Goal: Complete application form

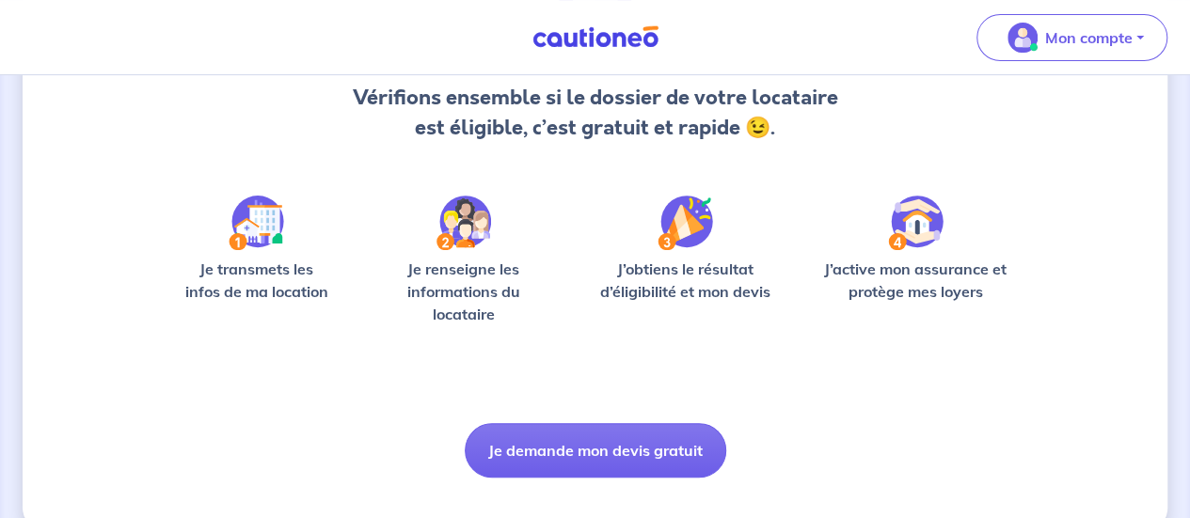
scroll to position [237, 0]
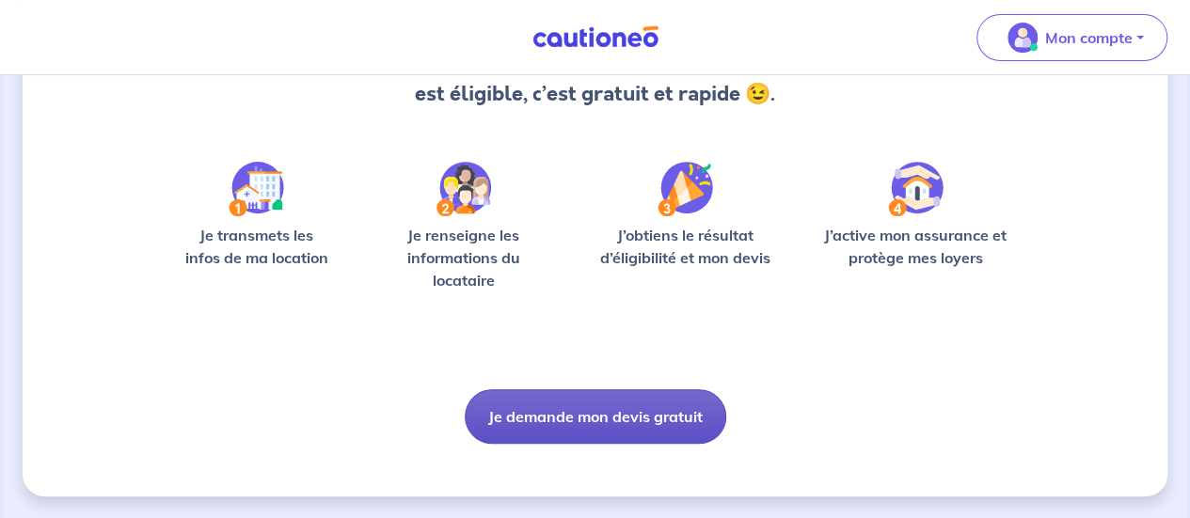
click at [551, 427] on button "Je demande mon devis gratuit" at bounding box center [596, 416] width 262 height 55
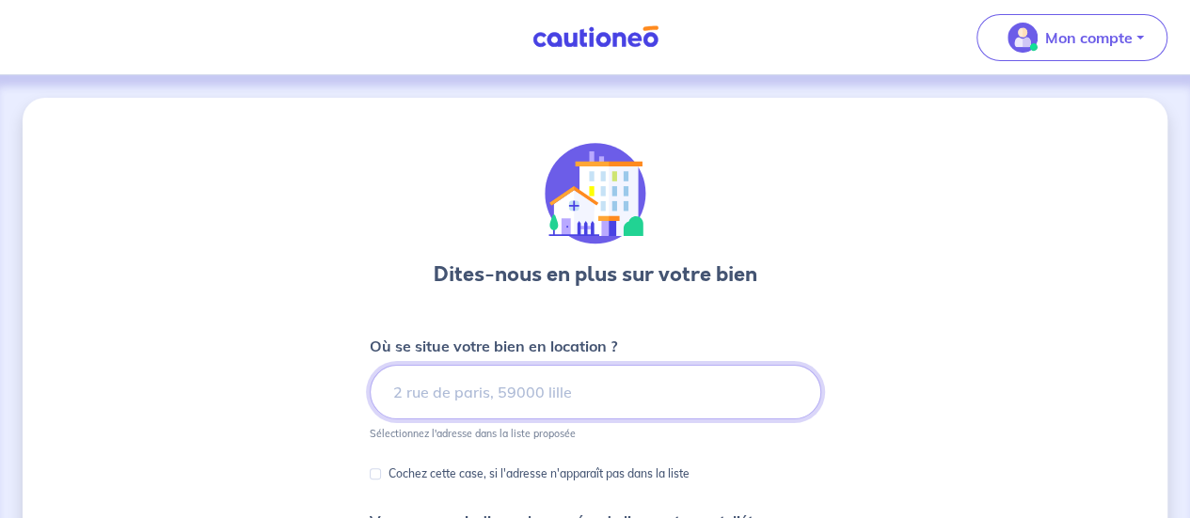
click at [523, 383] on input at bounding box center [596, 392] width 452 height 55
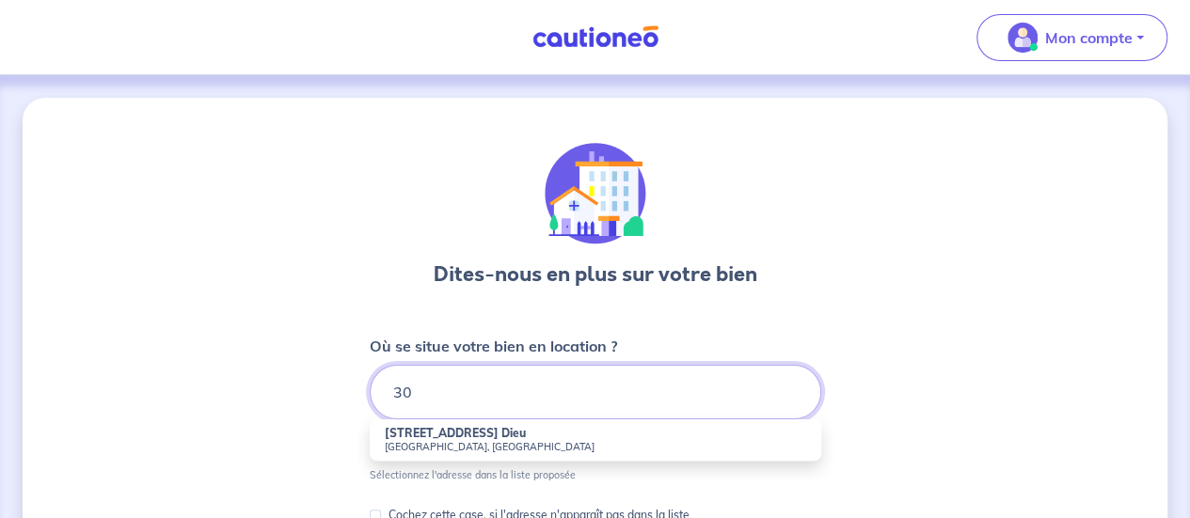
type input "3"
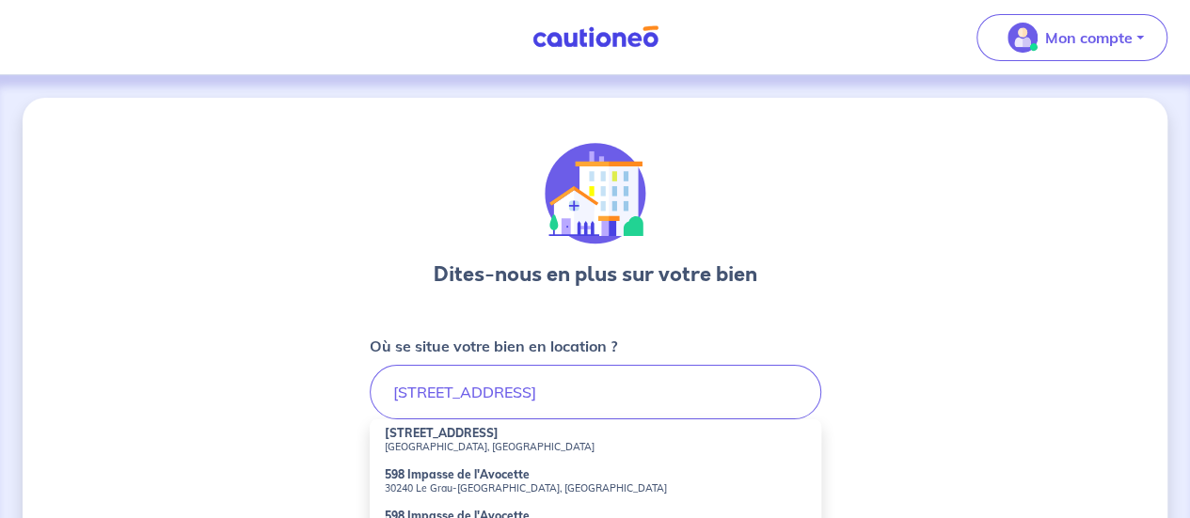
click at [466, 446] on small "[GEOGRAPHIC_DATA], [GEOGRAPHIC_DATA]" at bounding box center [595, 446] width 421 height 13
type input "[STREET_ADDRESS]"
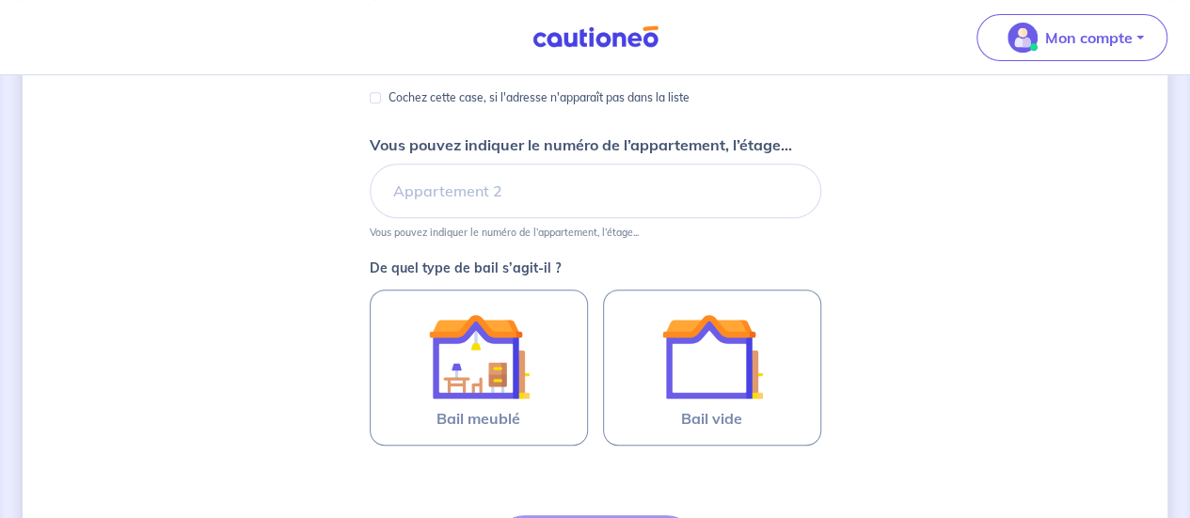
scroll to position [480, 0]
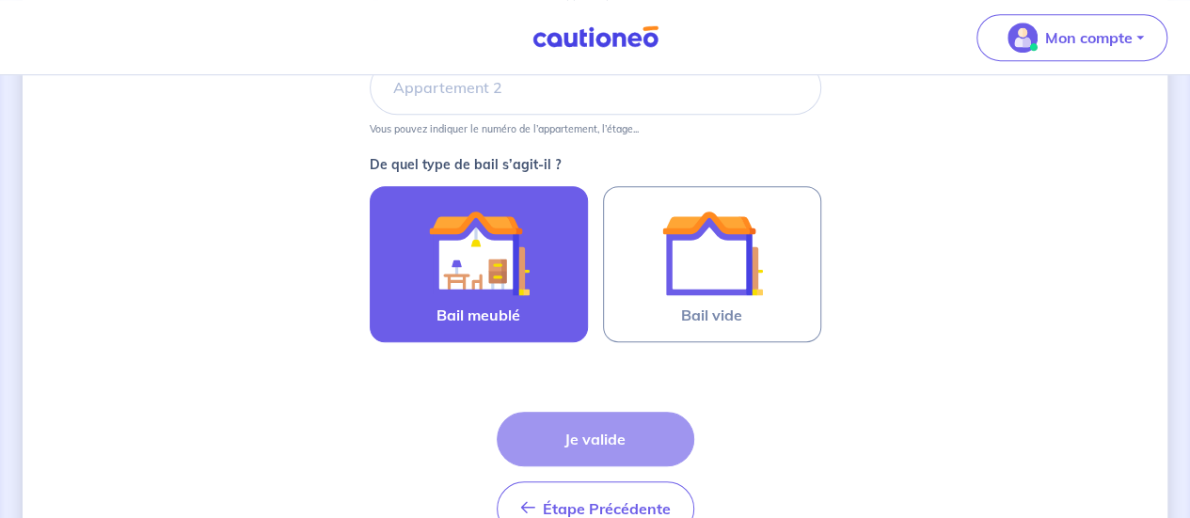
click at [504, 317] on span "Bail meublé" at bounding box center [478, 315] width 84 height 23
click at [0, 0] on input "Bail meublé" at bounding box center [0, 0] width 0 height 0
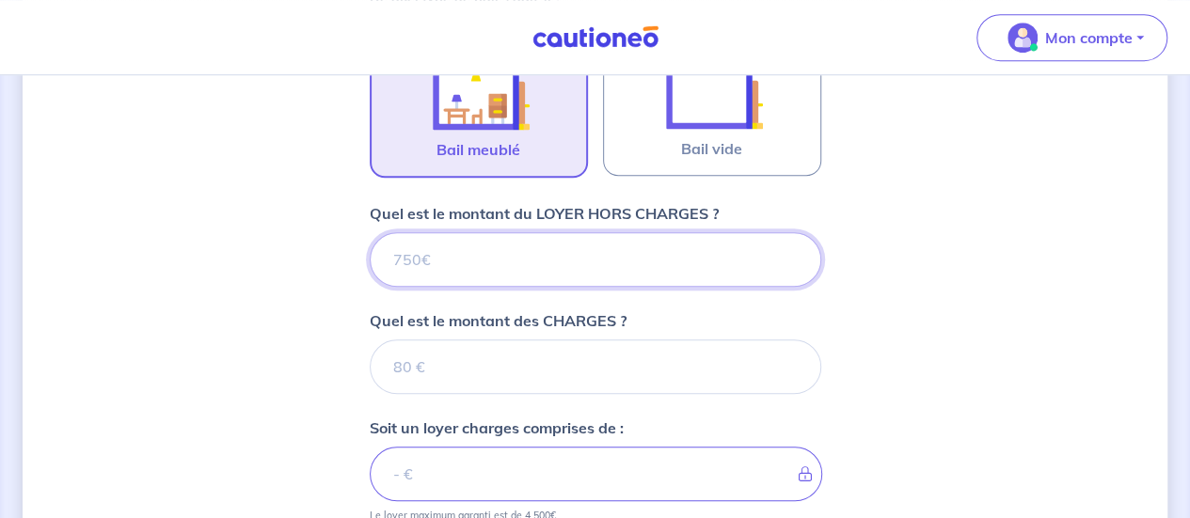
scroll to position [637, 0]
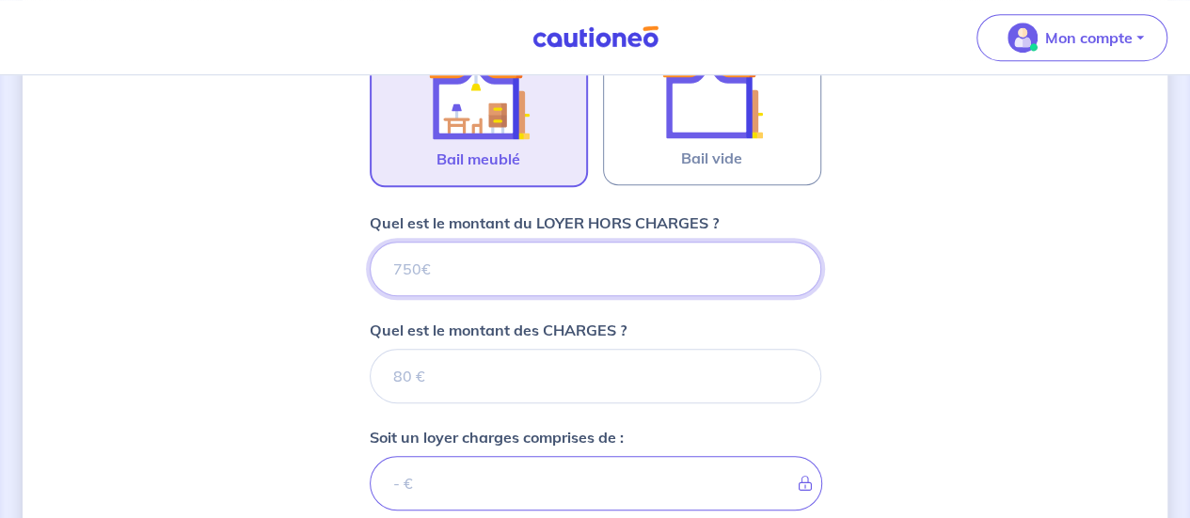
drag, startPoint x: 485, startPoint y: 270, endPoint x: 268, endPoint y: 259, distance: 217.6
click at [275, 259] on div "Dites-nous en plus sur votre bien Où se situe votre bien en location ? [STREET_…" at bounding box center [595, 126] width 1145 height 1330
type input "820"
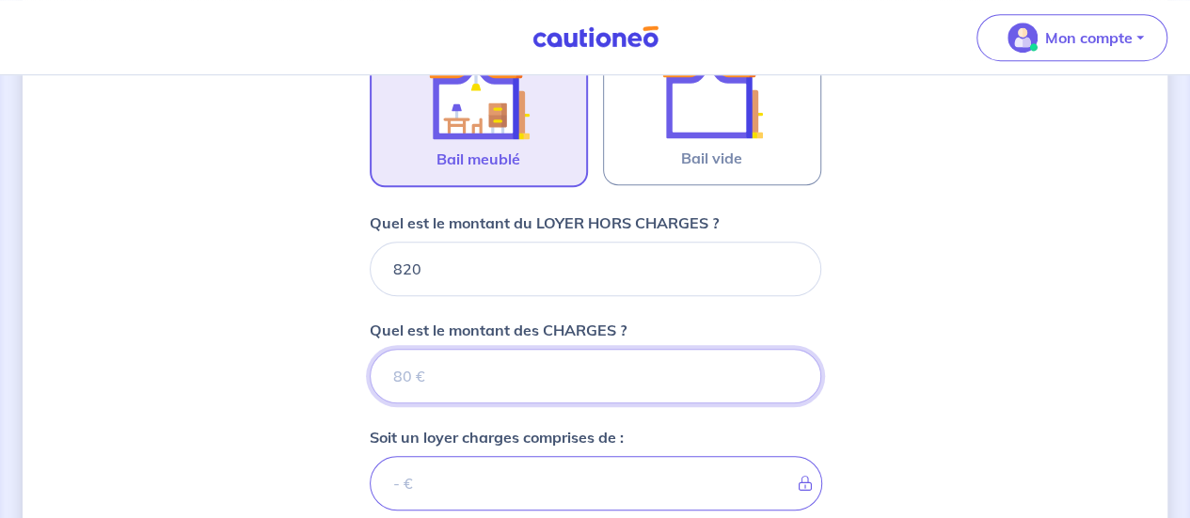
click at [412, 381] on input "Quel est le montant des CHARGES ?" at bounding box center [596, 376] width 452 height 55
type input "70"
type input "890"
type input "70"
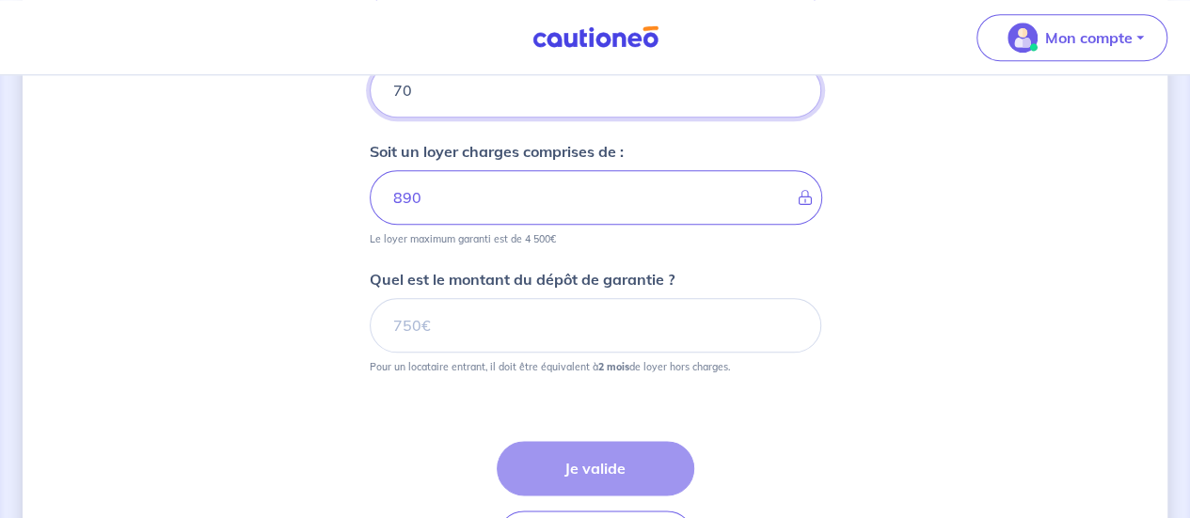
scroll to position [916, 0]
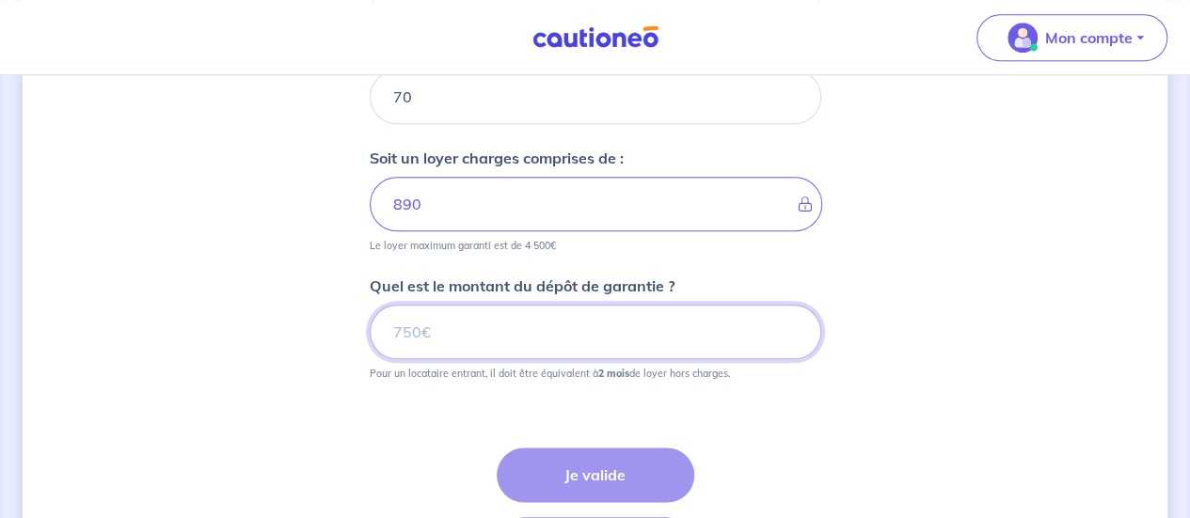
click at [431, 320] on input "Quel est le montant du dépôt de garantie ?" at bounding box center [596, 332] width 452 height 55
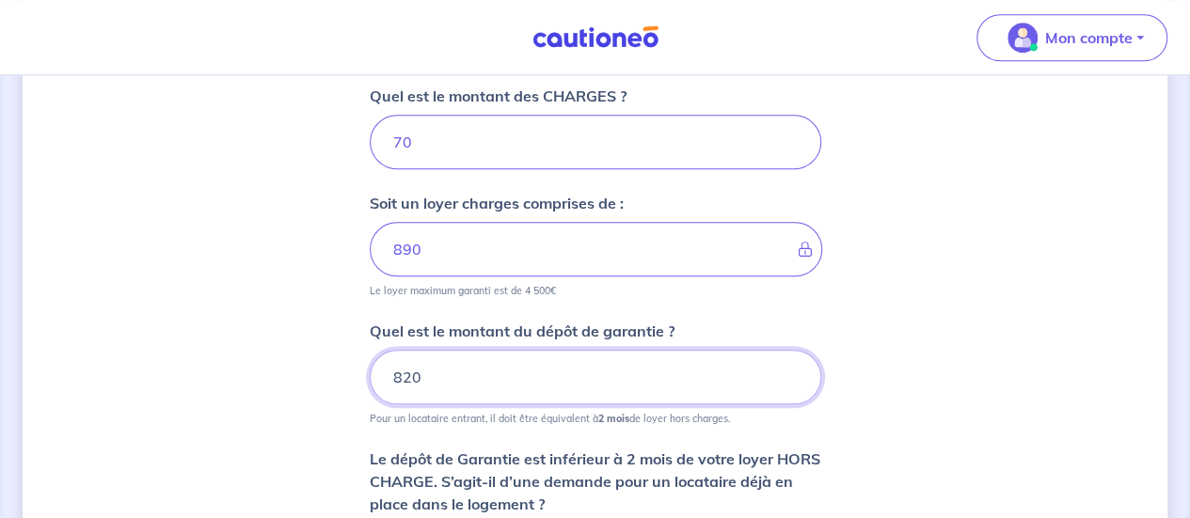
scroll to position [863, 0]
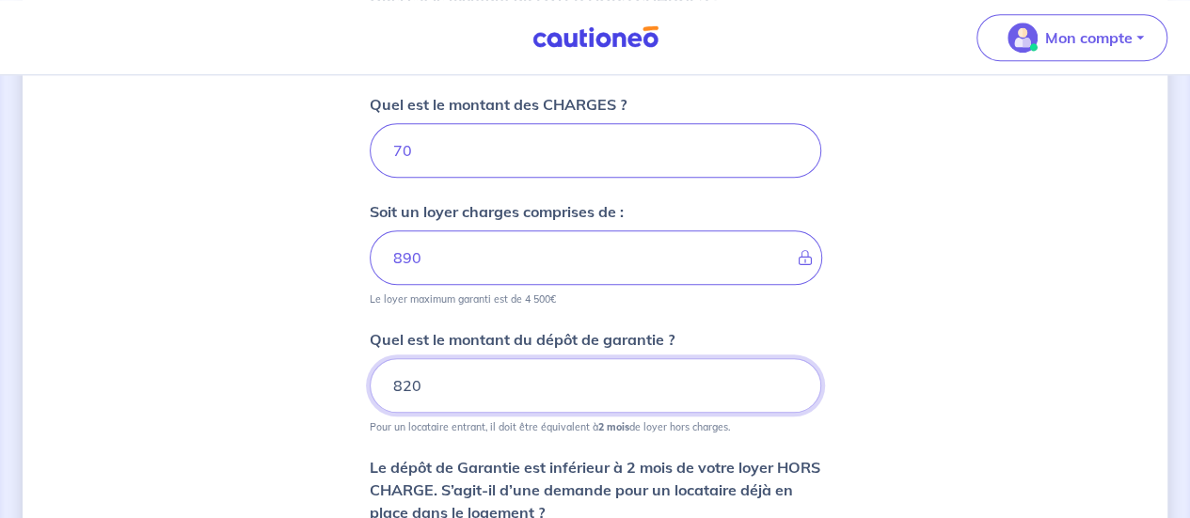
drag, startPoint x: 431, startPoint y: 366, endPoint x: 340, endPoint y: 373, distance: 91.5
click at [340, 373] on div "Dites-nous en plus sur votre bien Où se situe votre bien en location ? [STREET_…" at bounding box center [595, 36] width 1145 height 1603
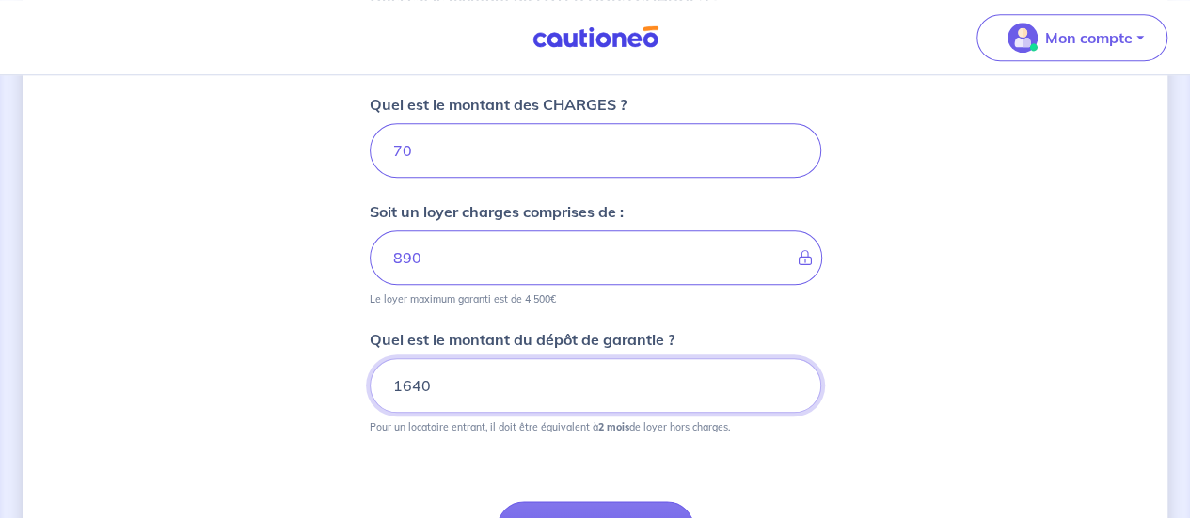
type input "1640"
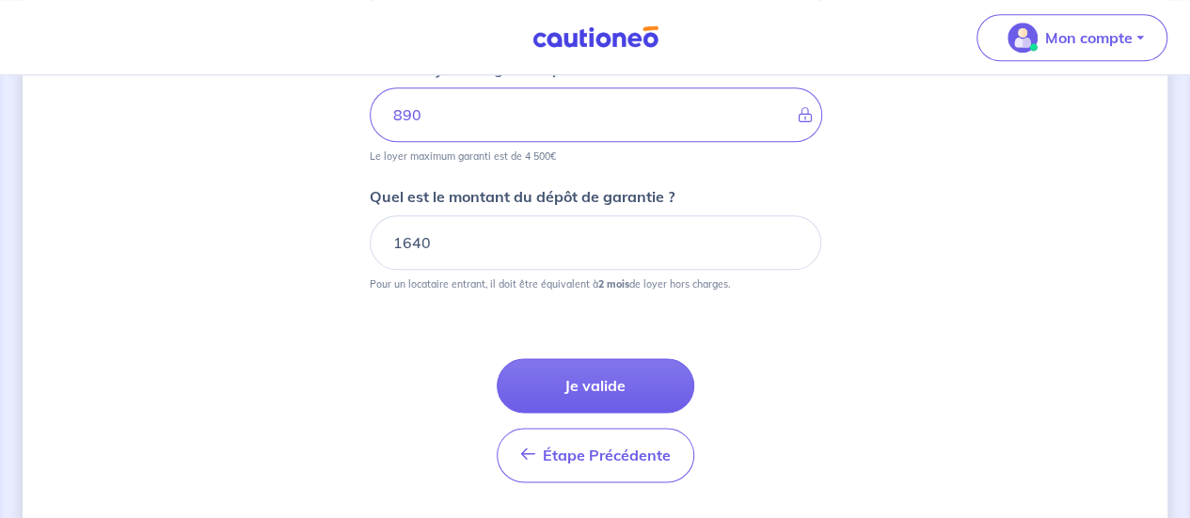
scroll to position [1026, 0]
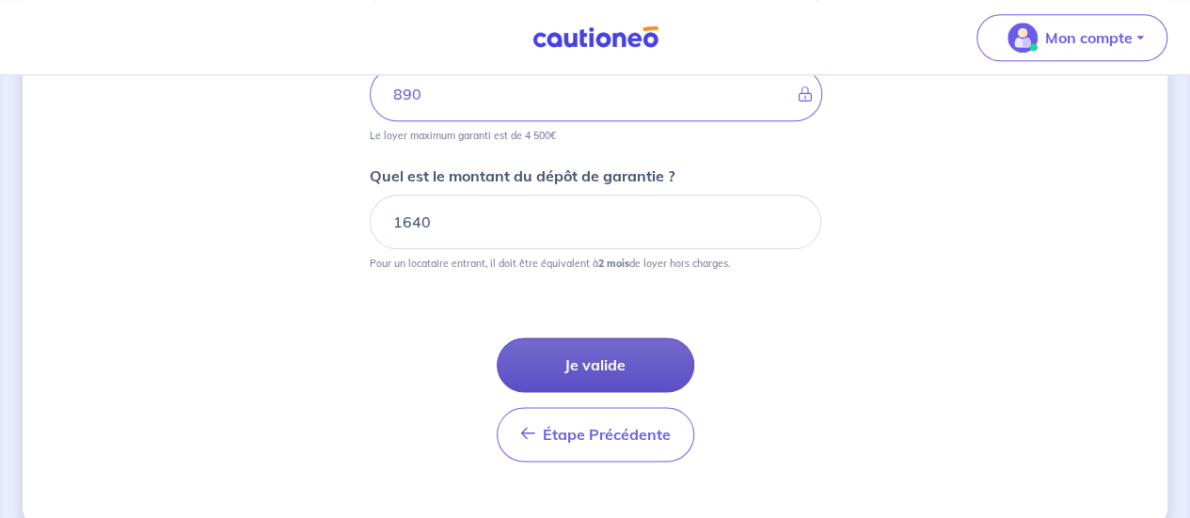
click at [589, 368] on button "Je valide" at bounding box center [596, 365] width 198 height 55
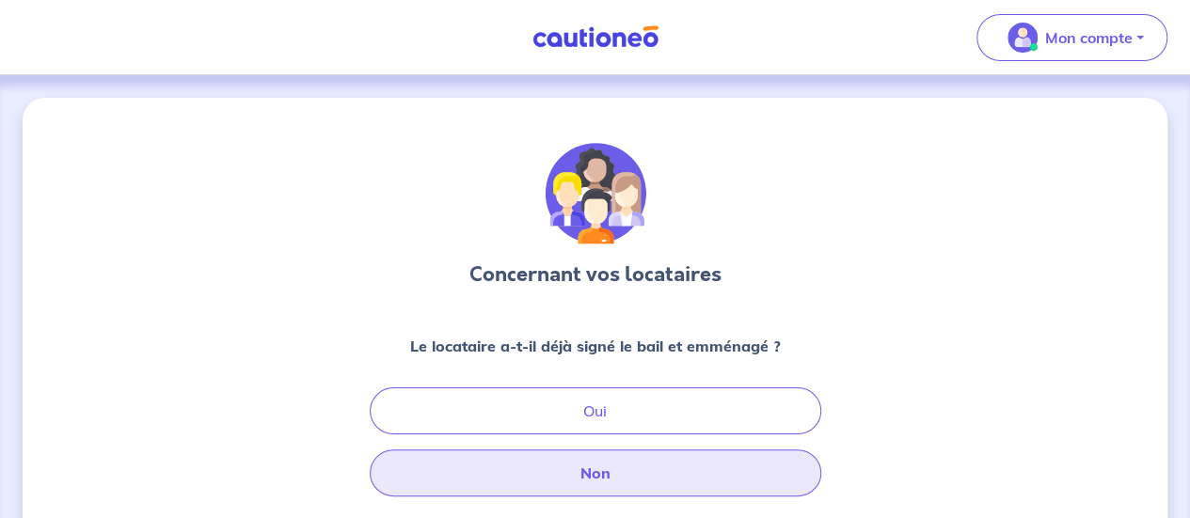
click at [606, 471] on button "Non" at bounding box center [596, 473] width 452 height 47
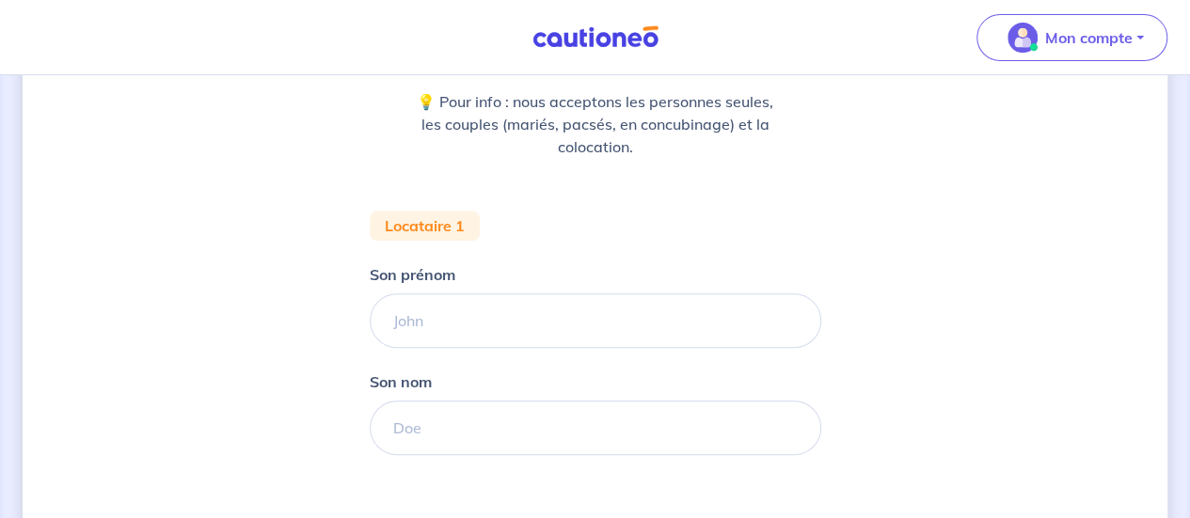
scroll to position [302, 0]
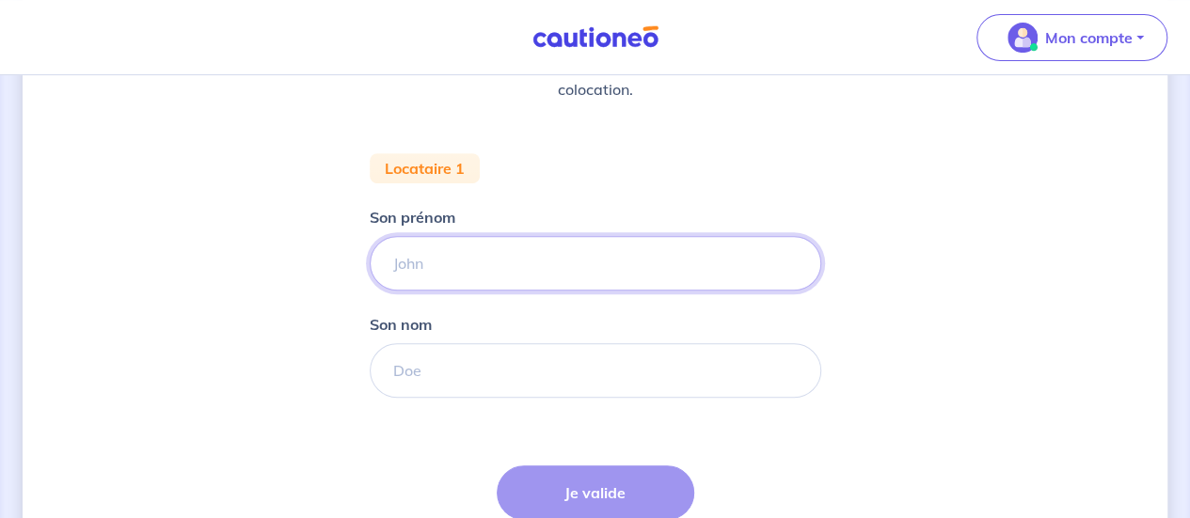
click at [473, 269] on input "Son prénom" at bounding box center [596, 263] width 452 height 55
type input "Guilhem"
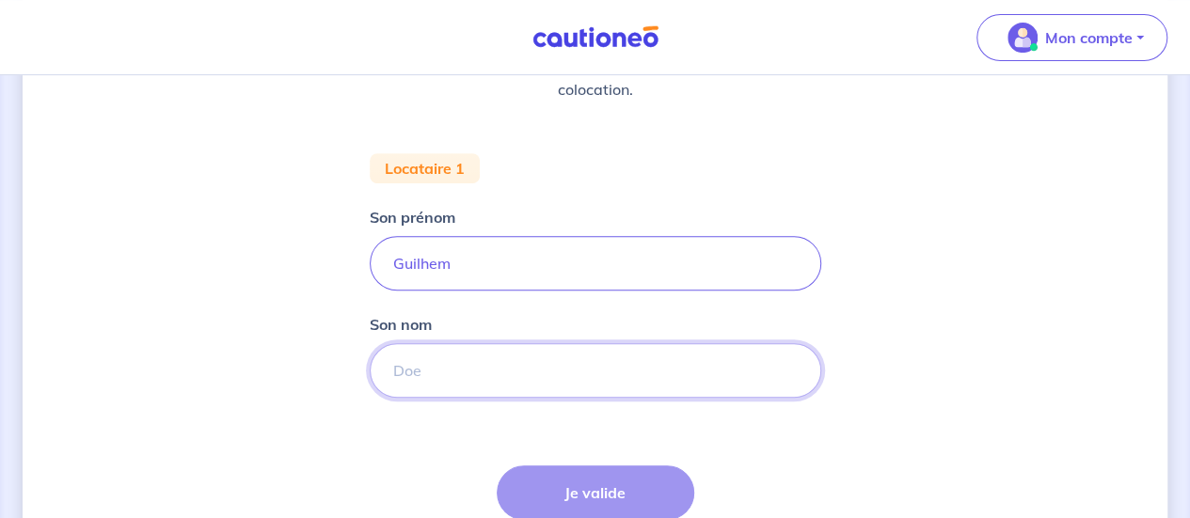
click at [417, 374] on input "Son nom" at bounding box center [596, 370] width 452 height 55
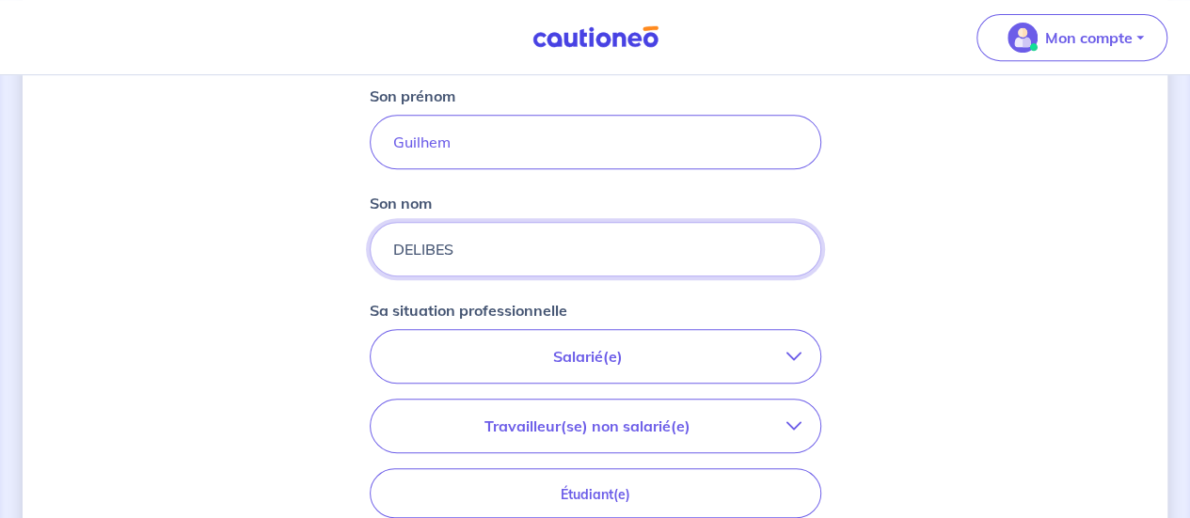
scroll to position [463, 0]
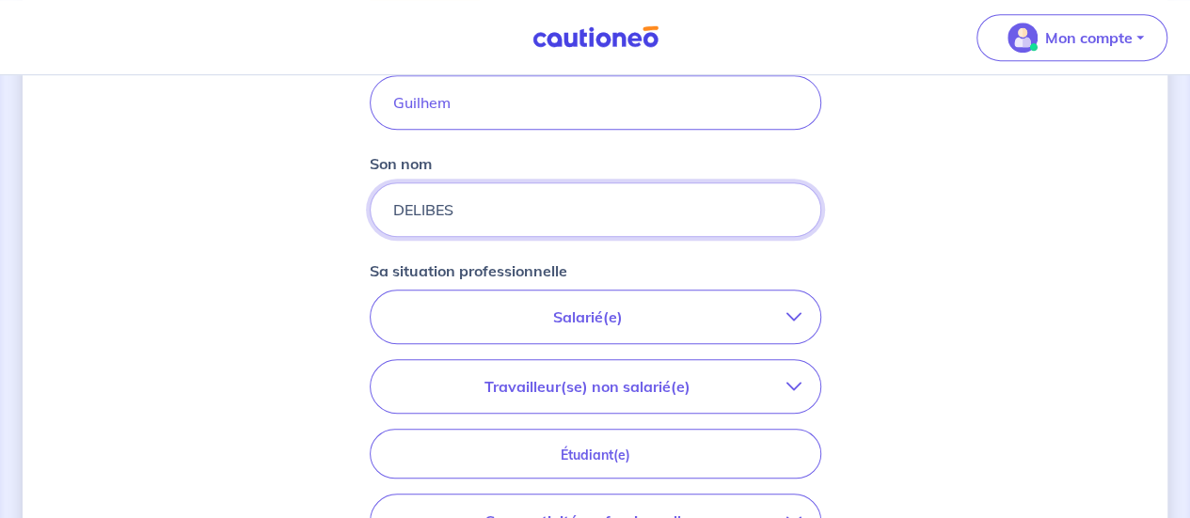
type input "DELIBES"
click at [621, 325] on p "Salarié(e)" at bounding box center [587, 317] width 397 height 23
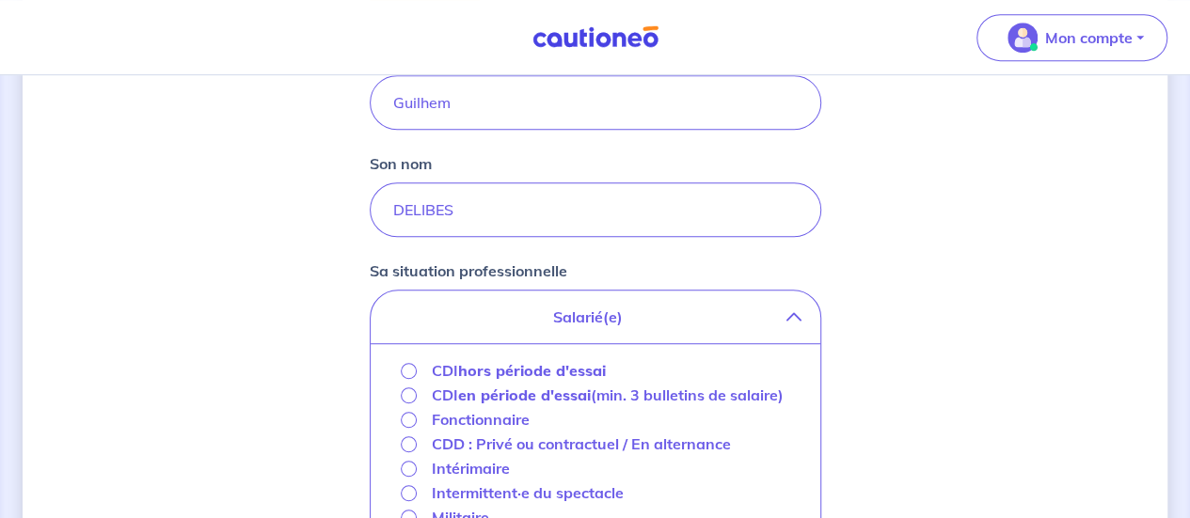
scroll to position [629, 0]
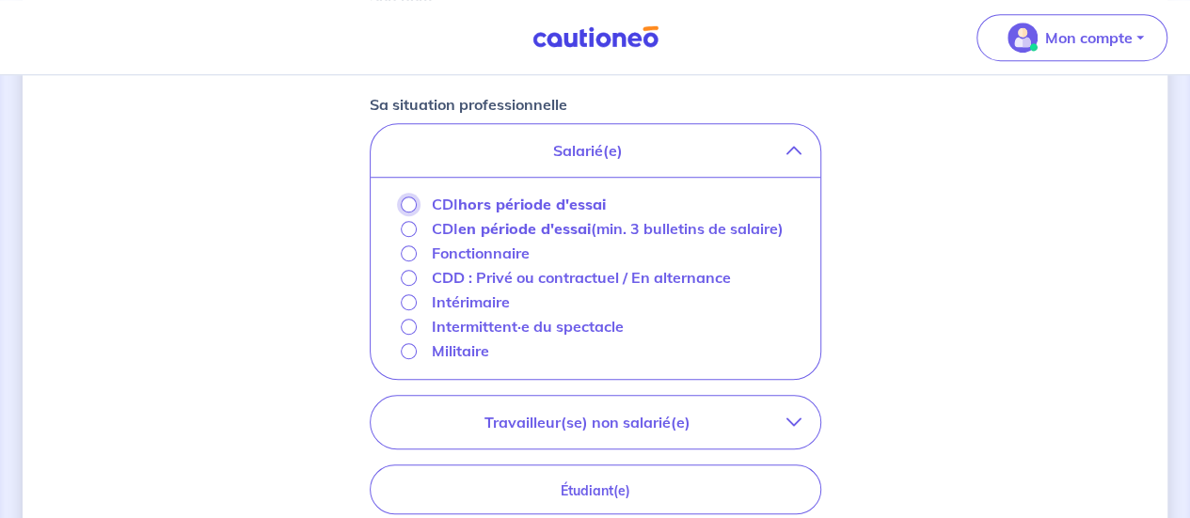
click at [406, 206] on input "CDI hors période d'essai" at bounding box center [409, 205] width 16 height 16
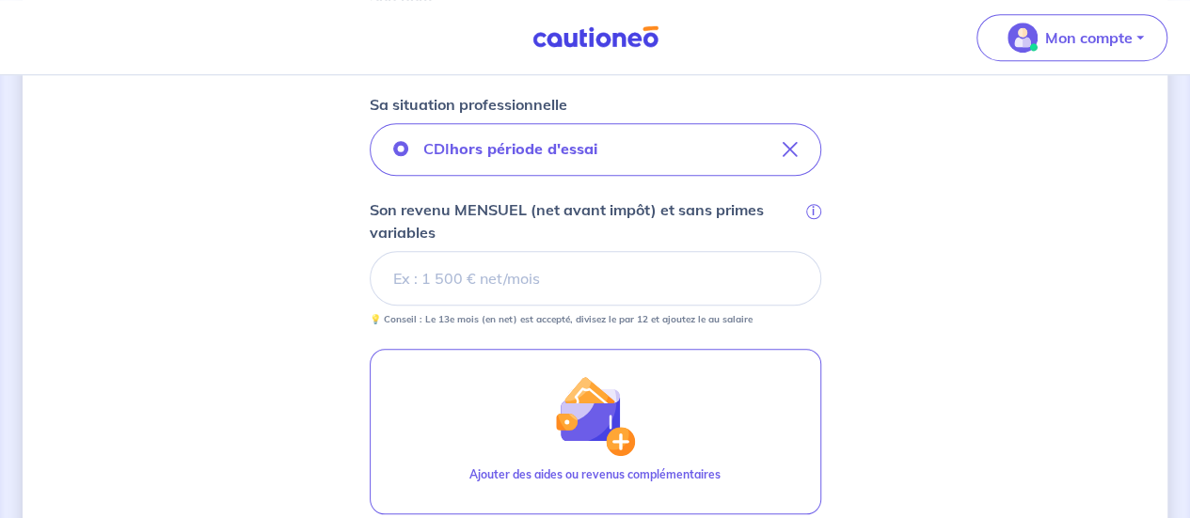
click at [465, 278] on input "Son revenu MENSUEL (net avant impôt) et sans primes variables i" at bounding box center [596, 278] width 452 height 55
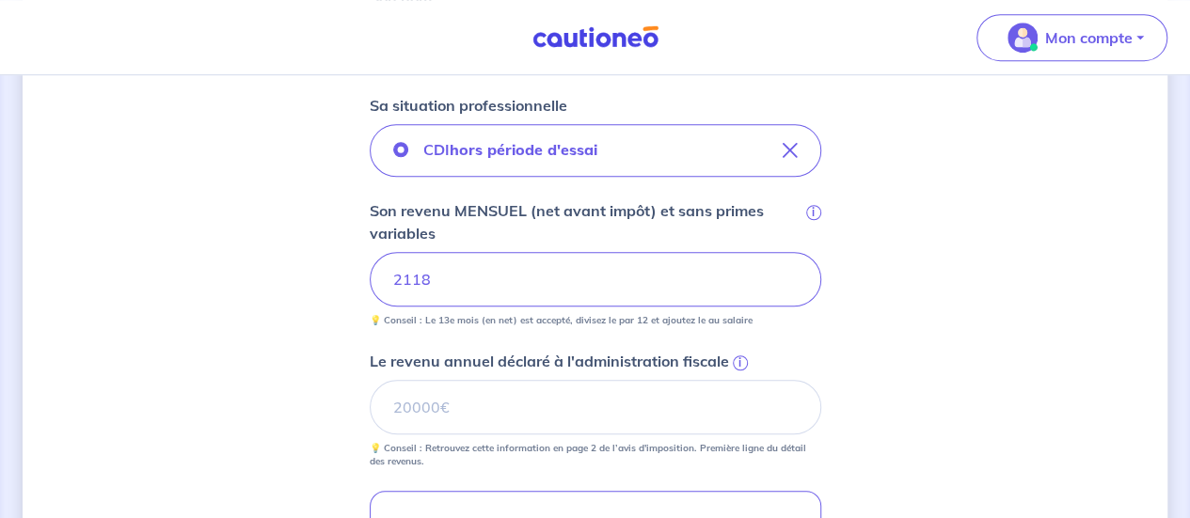
scroll to position [674, 0]
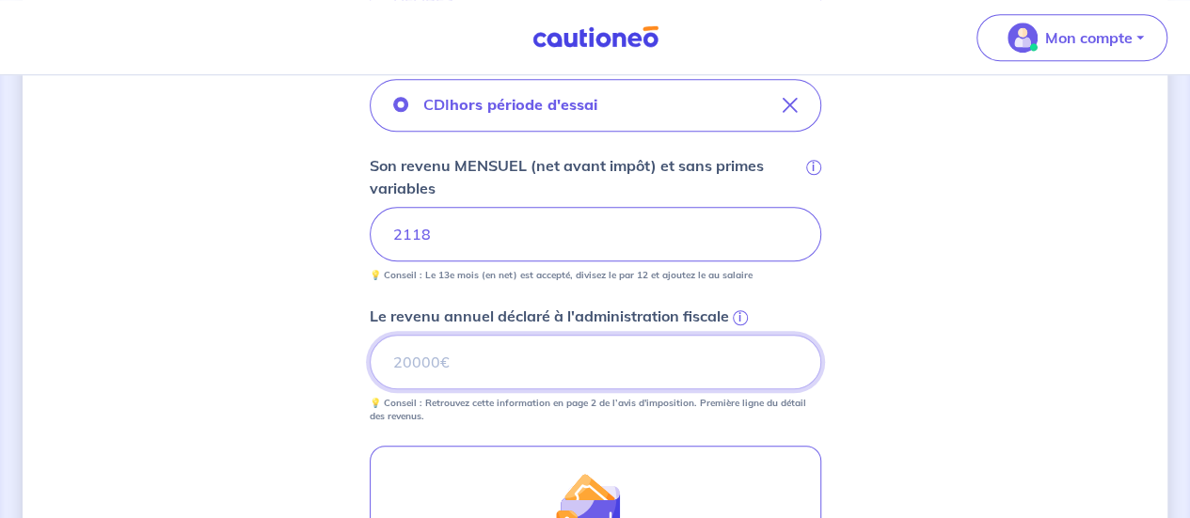
click at [475, 360] on input "Le revenu annuel déclaré à l'administration fiscale i" at bounding box center [596, 362] width 452 height 55
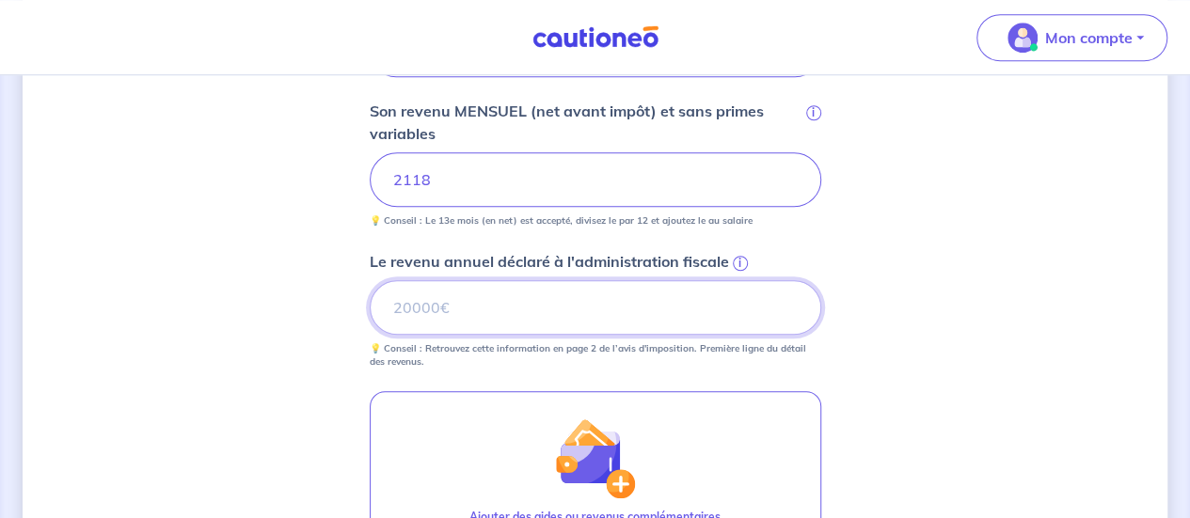
scroll to position [640, 0]
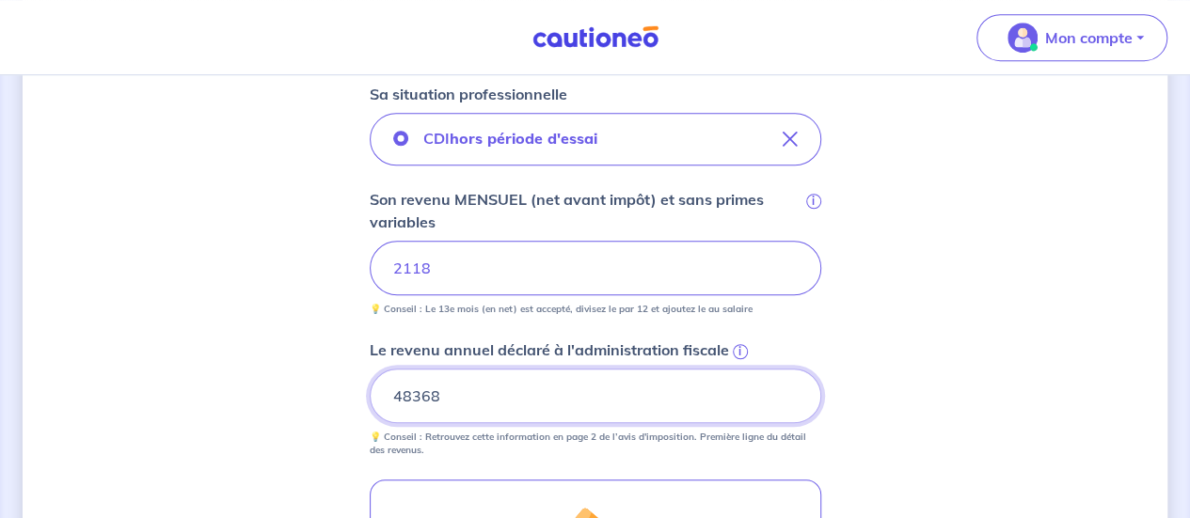
type input "48368"
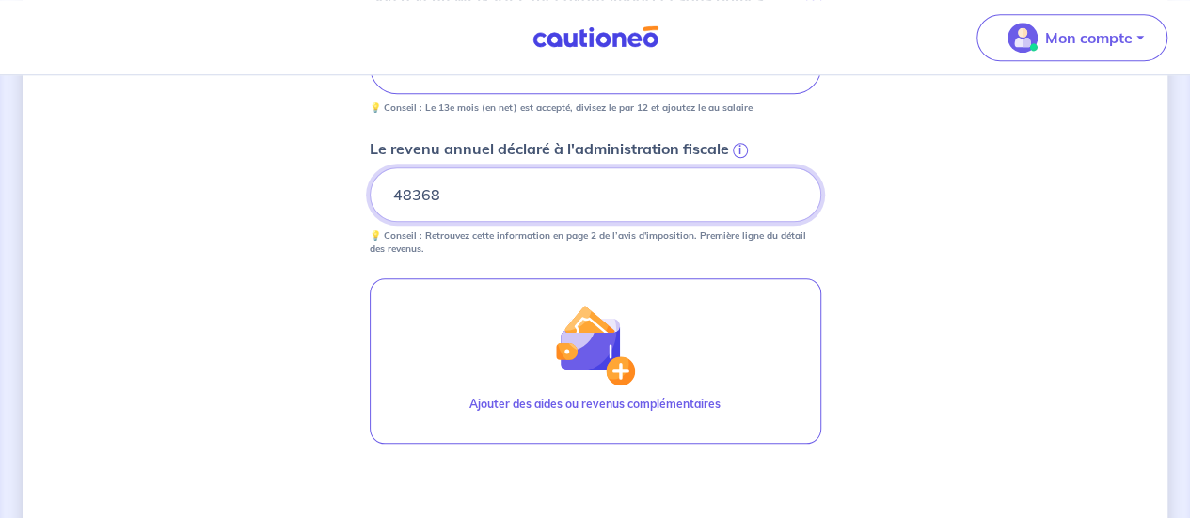
scroll to position [846, 0]
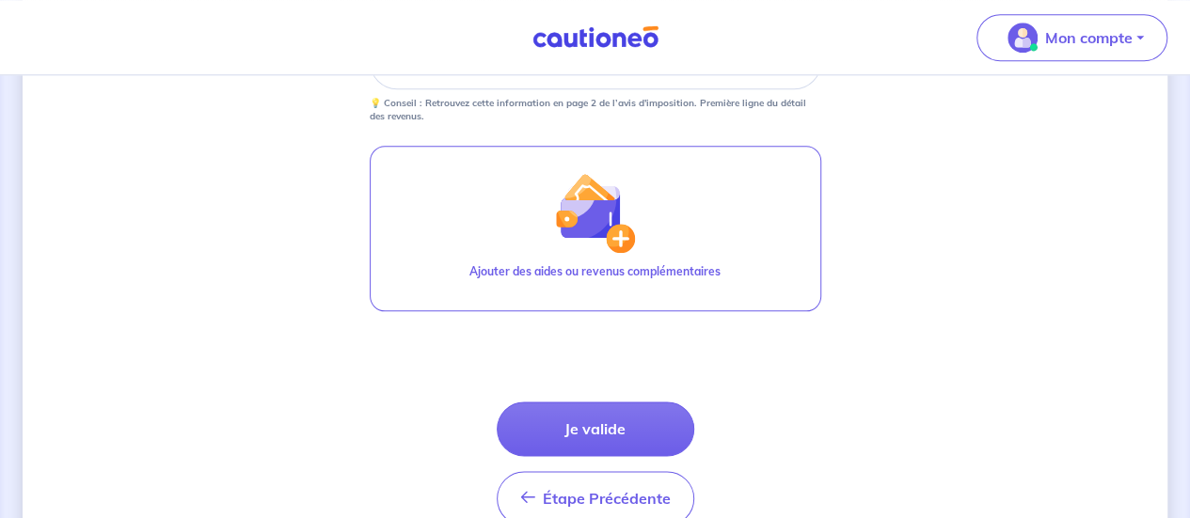
scroll to position [1057, 0]
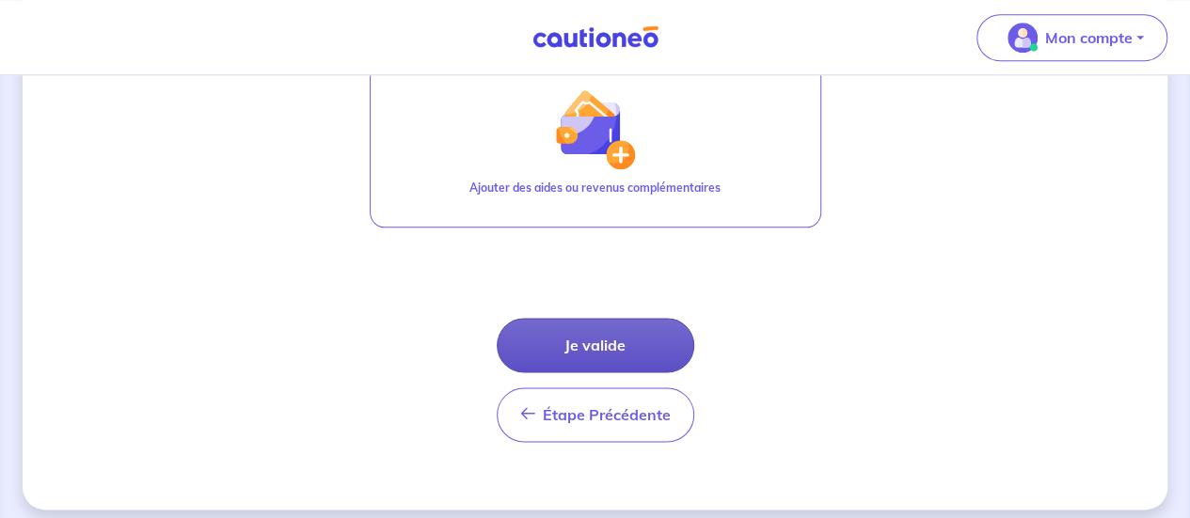
click at [613, 350] on button "Je valide" at bounding box center [596, 345] width 198 height 55
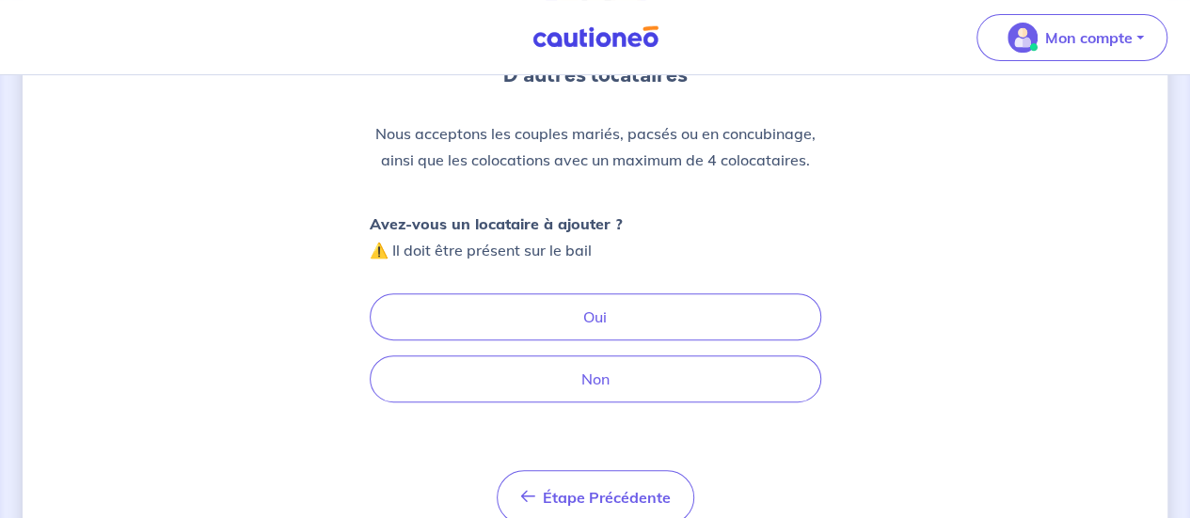
scroll to position [230, 0]
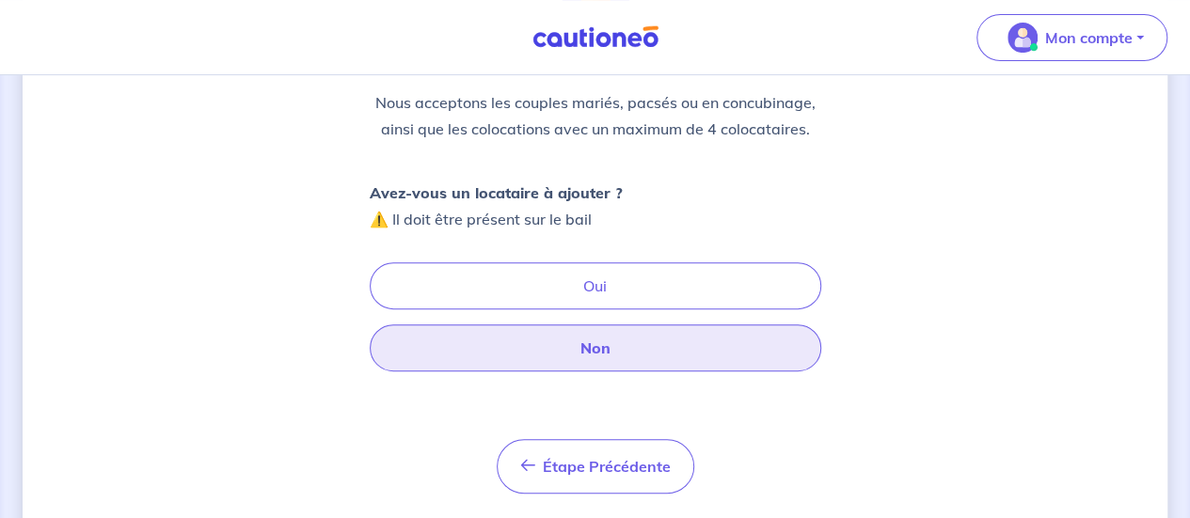
click at [636, 362] on button "Non" at bounding box center [596, 348] width 452 height 47
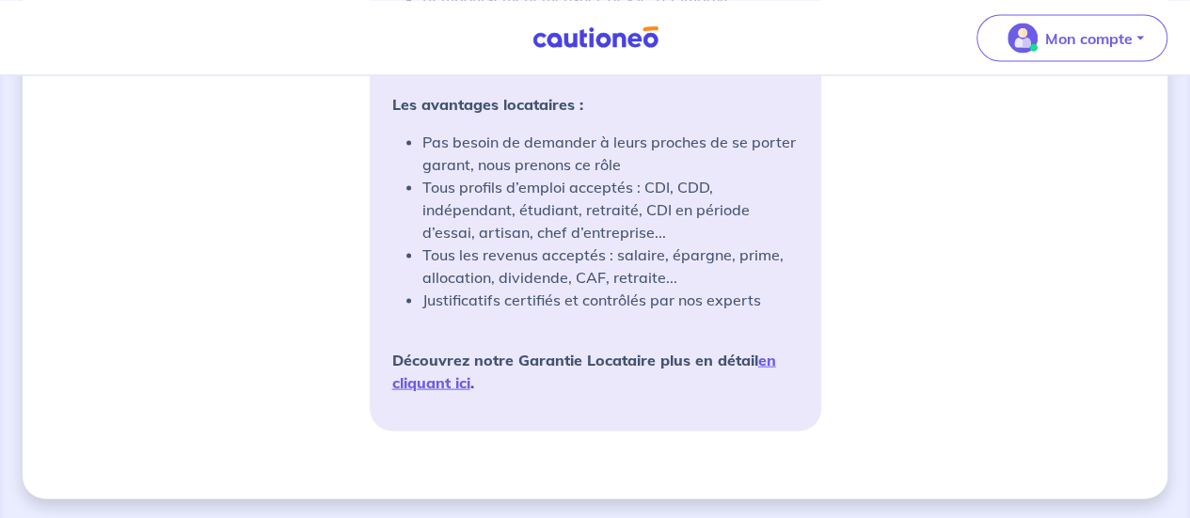
scroll to position [1493, 0]
